Goal: Obtain resource: Download file/media

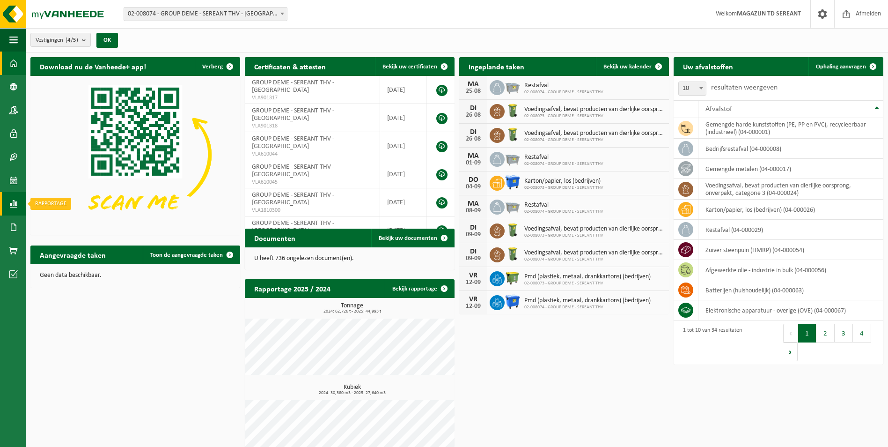
click at [12, 210] on span at bounding box center [13, 203] width 8 height 23
click at [72, 227] on span "In lijstvorm" at bounding box center [70, 224] width 33 height 18
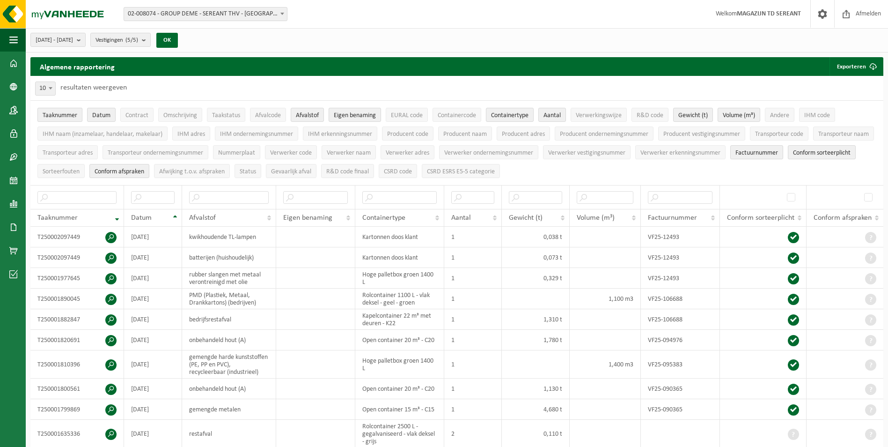
click at [61, 116] on span "Taaknummer" at bounding box center [60, 115] width 35 height 7
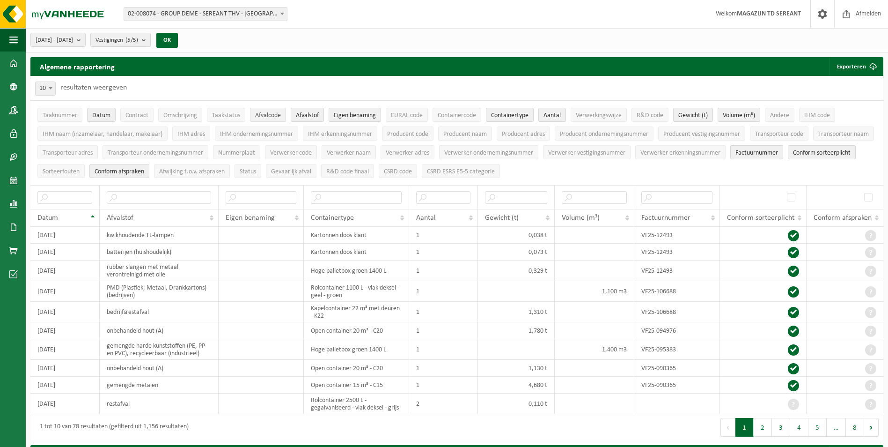
click at [264, 115] on span "Afvalcode" at bounding box center [268, 115] width 26 height 7
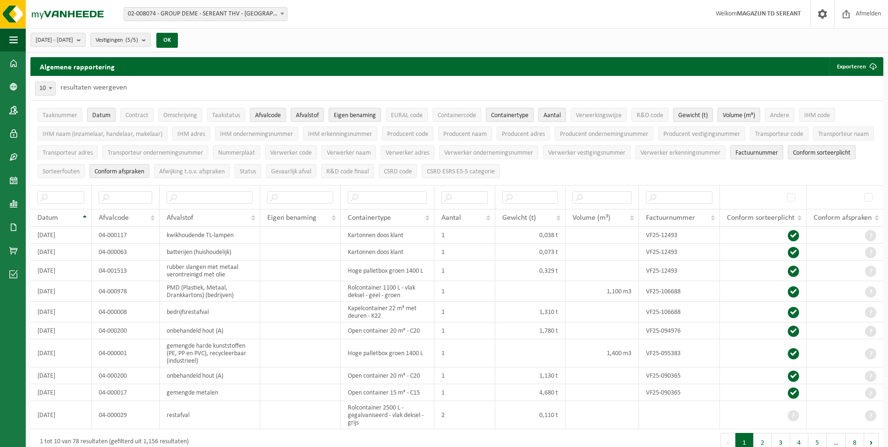
click at [503, 116] on span "Containertype" at bounding box center [509, 115] width 37 height 7
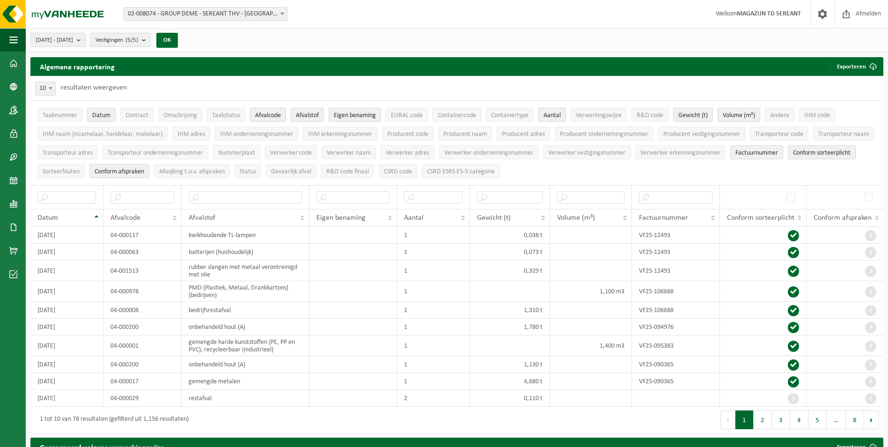
click at [549, 112] on span "Aantal" at bounding box center [551, 115] width 17 height 7
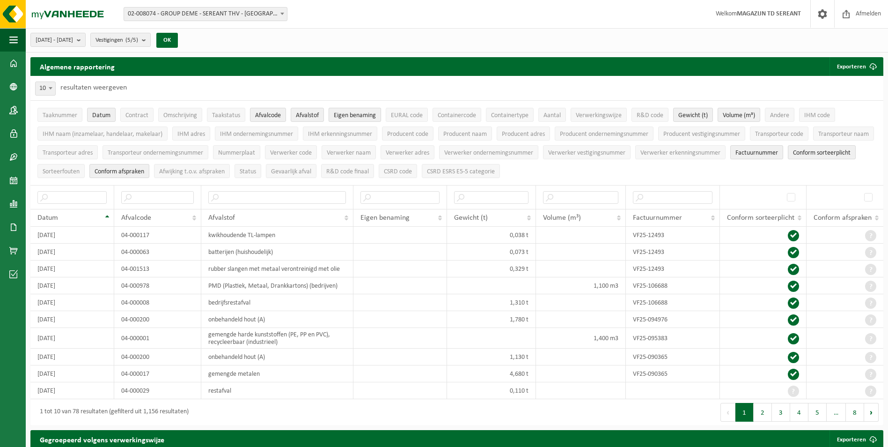
click at [347, 113] on span "Eigen benaming" at bounding box center [355, 115] width 42 height 7
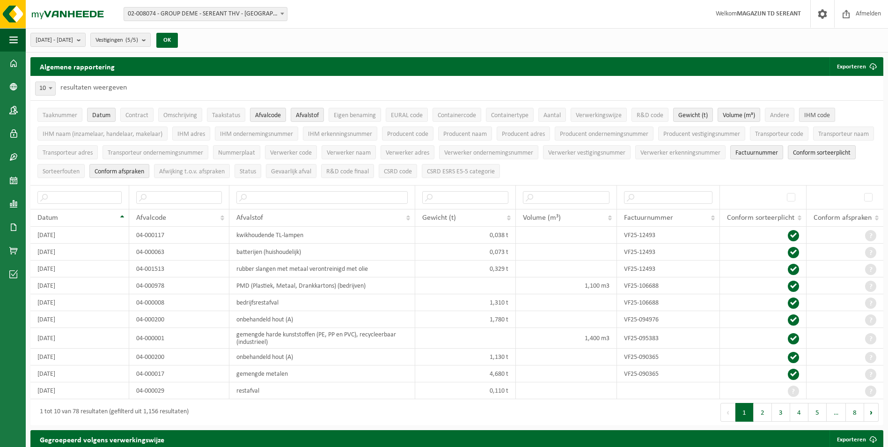
click at [828, 114] on span "IHM code" at bounding box center [817, 115] width 26 height 7
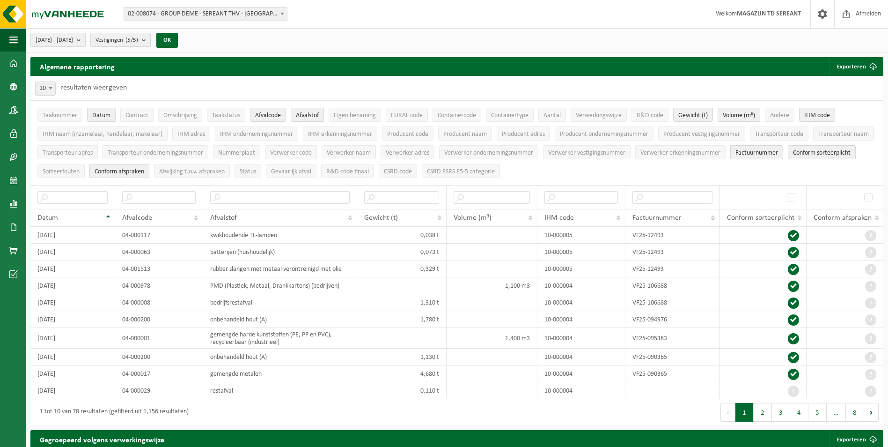
click at [144, 168] on span "Conform afspraken" at bounding box center [120, 171] width 50 height 7
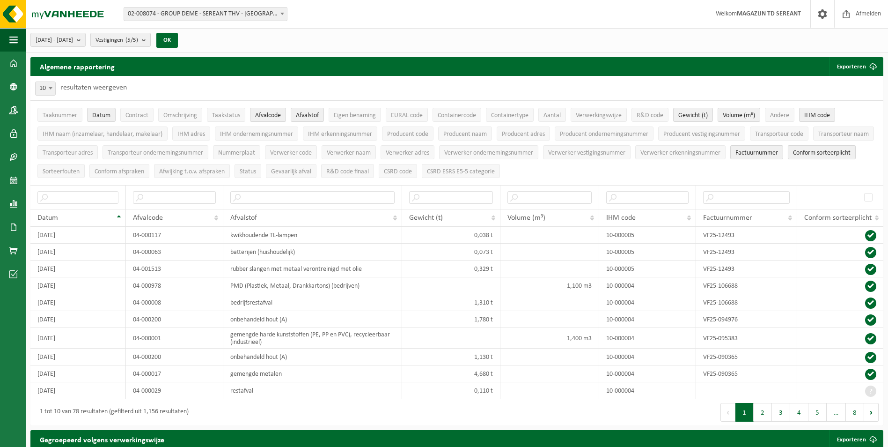
click at [793, 156] on span "Conform sorteerplicht" at bounding box center [822, 152] width 58 height 7
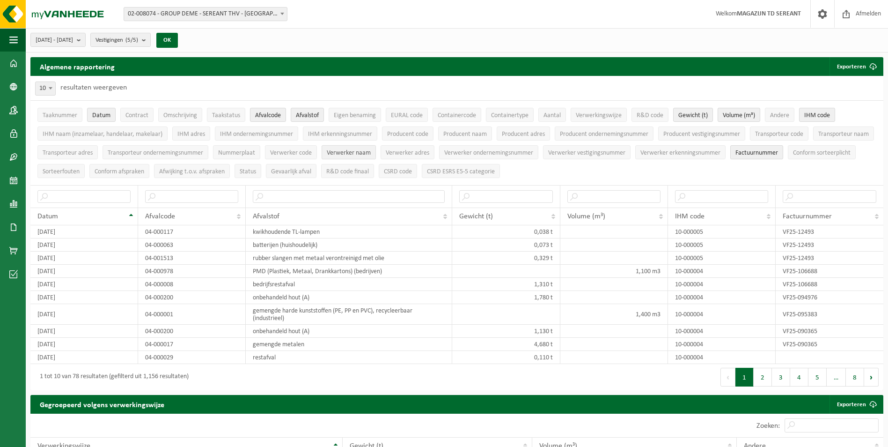
click at [371, 153] on span "Verwerker naam" at bounding box center [349, 152] width 44 height 7
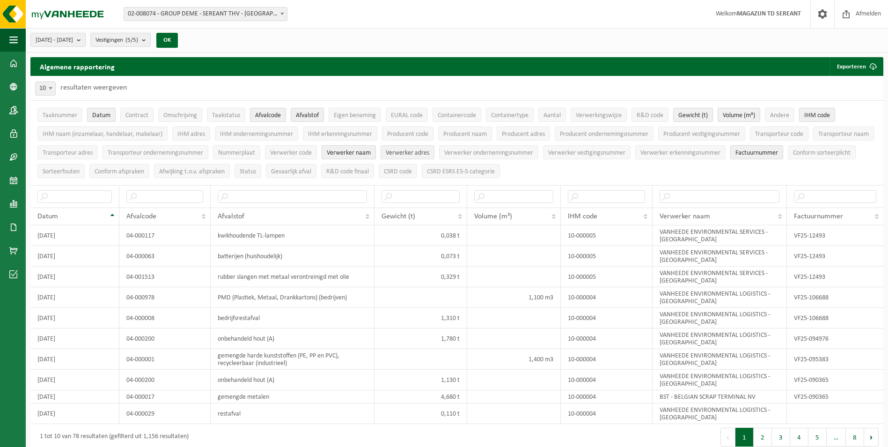
click at [429, 153] on span "Verwerker adres" at bounding box center [408, 152] width 44 height 7
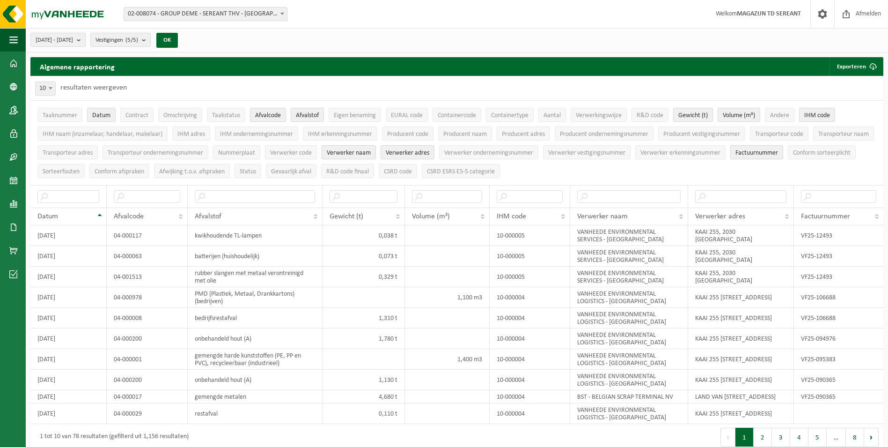
click at [778, 149] on span "Factuurnummer" at bounding box center [756, 152] width 43 height 7
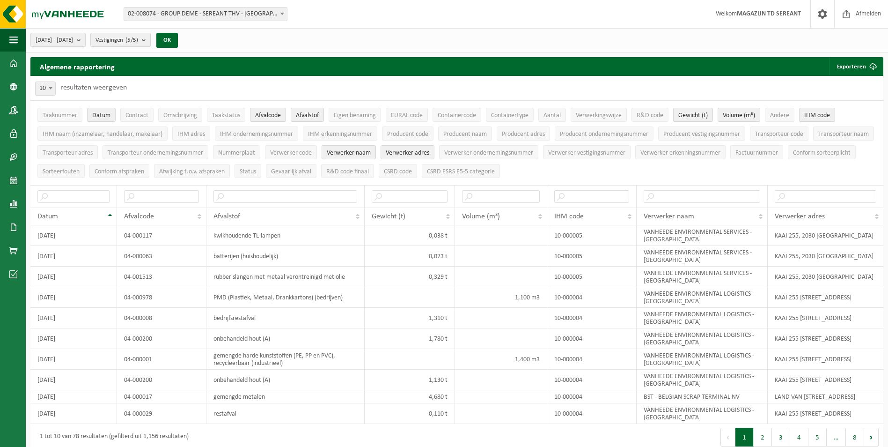
click at [86, 40] on button "2025-03-01 - 2025-08-21" at bounding box center [57, 40] width 55 height 14
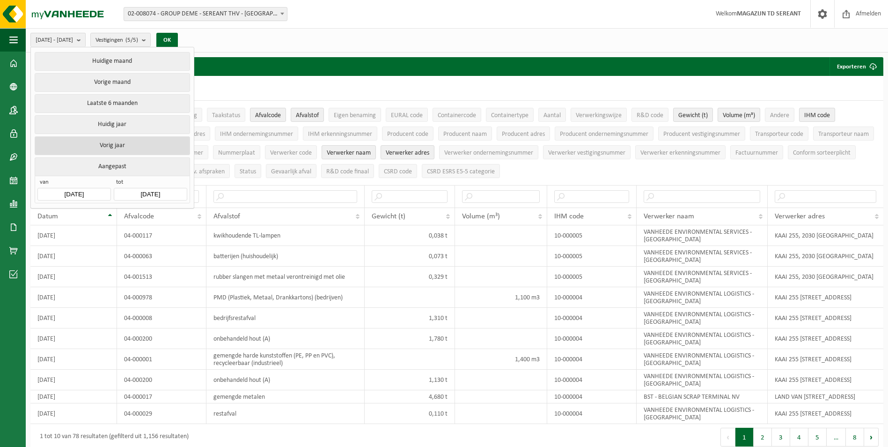
click at [121, 137] on button "Vorig jaar" at bounding box center [112, 145] width 155 height 19
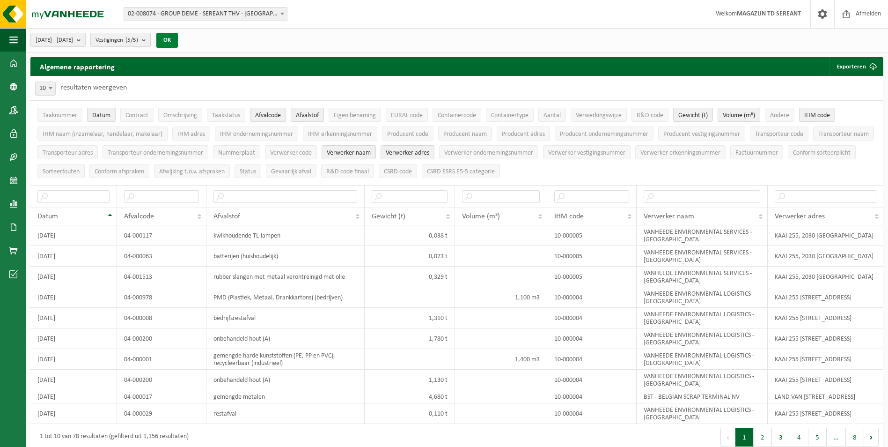
click at [178, 41] on button "OK" at bounding box center [167, 40] width 22 height 15
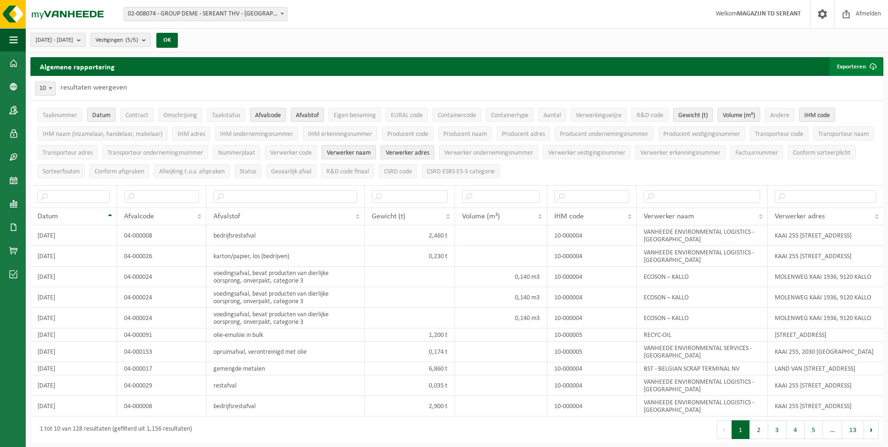
click at [855, 65] on button "Exporteren" at bounding box center [855, 66] width 53 height 19
click at [838, 107] on link "Alle beschikbare kolommen" at bounding box center [839, 104] width 85 height 19
click at [862, 85] on link "Enkel mijn selectie" at bounding box center [839, 85] width 85 height 19
